Goal: Information Seeking & Learning: Understand process/instructions

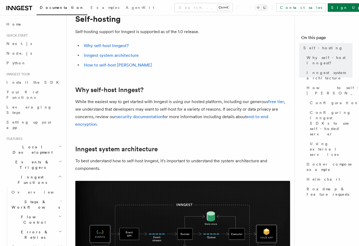
scroll to position [43, 0]
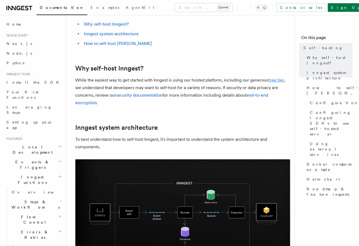
click at [278, 80] on link "free tier" at bounding box center [276, 79] width 16 height 5
click at [109, 42] on link "How to self-host Inngest" at bounding box center [118, 43] width 68 height 5
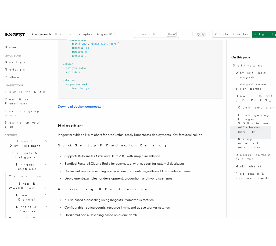
scroll to position [1785, 0]
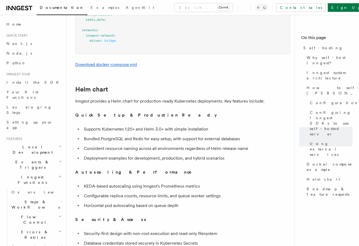
click at [115, 62] on link "Download docker-compose.yml" at bounding box center [106, 64] width 62 height 5
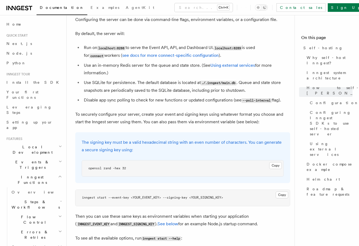
scroll to position [731, 0]
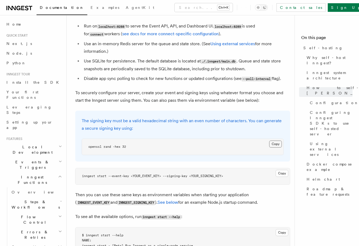
click at [277, 140] on button "Copy Copied" at bounding box center [276, 143] width 13 height 7
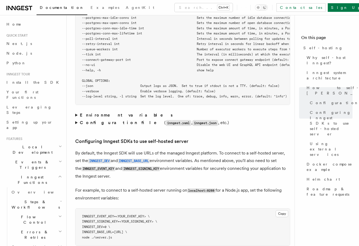
scroll to position [1054, 0]
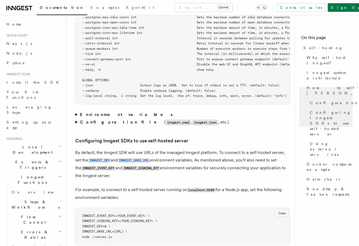
click at [76, 111] on summary "Environment variables" at bounding box center [182, 115] width 215 height 8
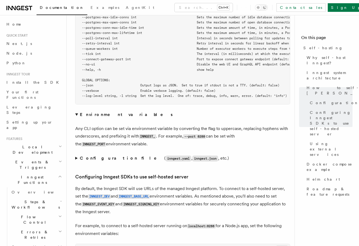
click at [76, 111] on summary "Environment variables" at bounding box center [182, 115] width 215 height 8
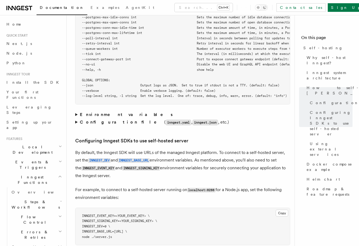
click at [76, 118] on summary "Configuration file ( inngest.yaml , inngest.json , etc.)" at bounding box center [182, 122] width 215 height 8
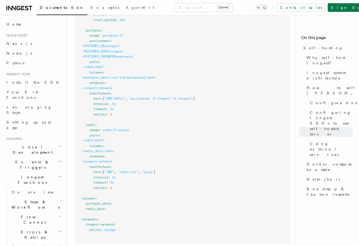
scroll to position [1699, 0]
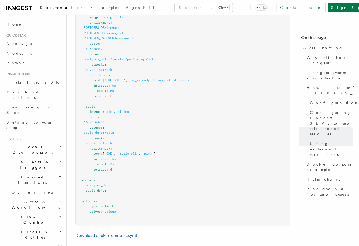
drag, startPoint x: 312, startPoint y: 197, endPoint x: 44, endPoint y: 207, distance: 268.1
click at [312, 196] on nav "On this page Self-hosting Why self-host Inngest? Inngest system architecture Ho…" at bounding box center [327, 130] width 65 height 231
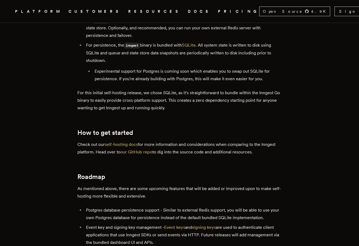
scroll to position [882, 0]
